Goal: Task Accomplishment & Management: Manage account settings

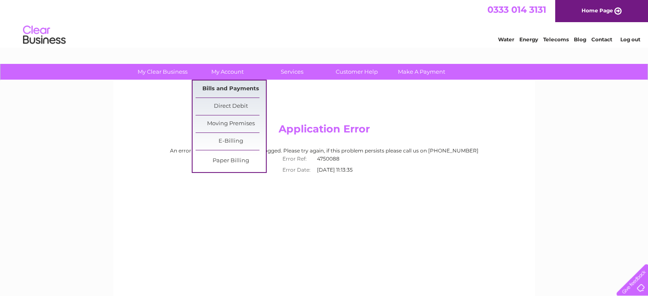
click at [237, 87] on link "Bills and Payments" at bounding box center [231, 89] width 70 height 17
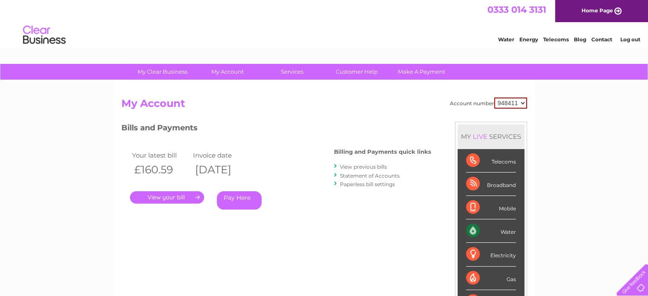
click at [184, 195] on link "." at bounding box center [167, 197] width 74 height 12
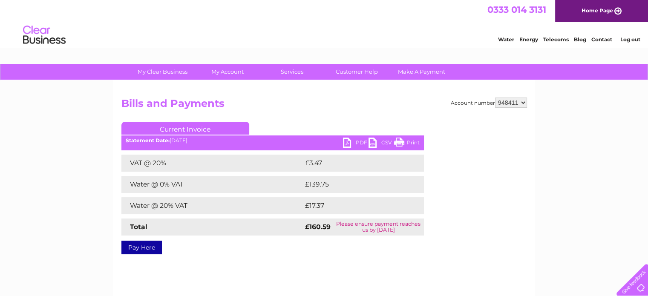
click at [359, 142] on link "PDF" at bounding box center [356, 144] width 26 height 12
